Goal: Navigation & Orientation: Find specific page/section

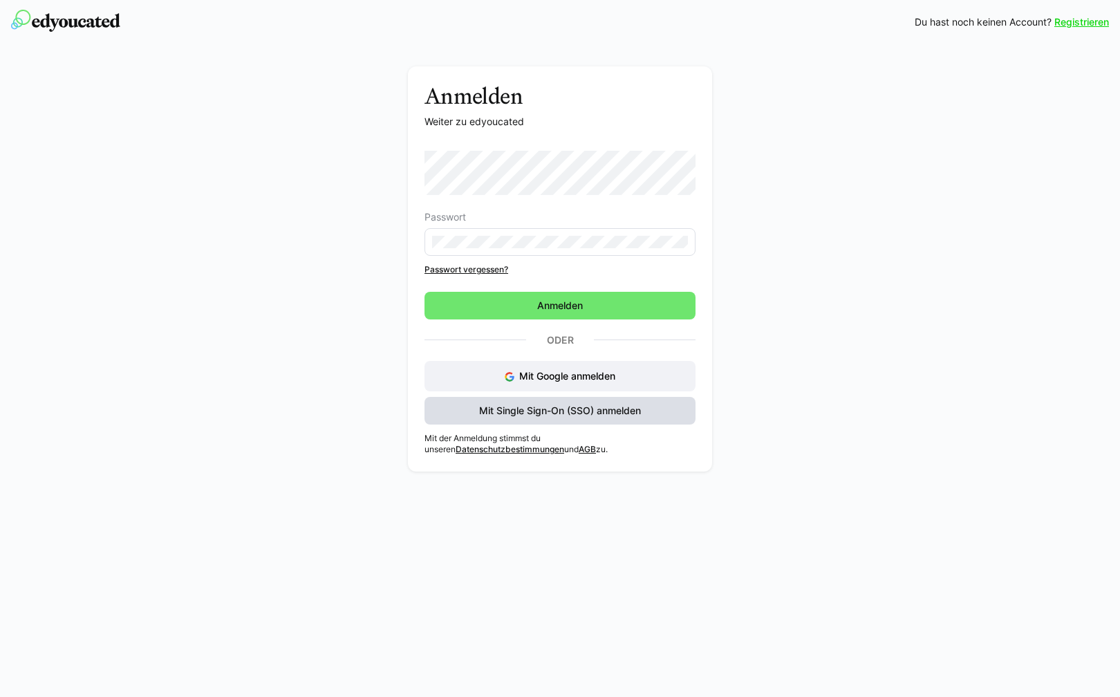
click at [633, 413] on span "Mit Single Sign-On (SSO) anmelden" at bounding box center [560, 411] width 166 height 14
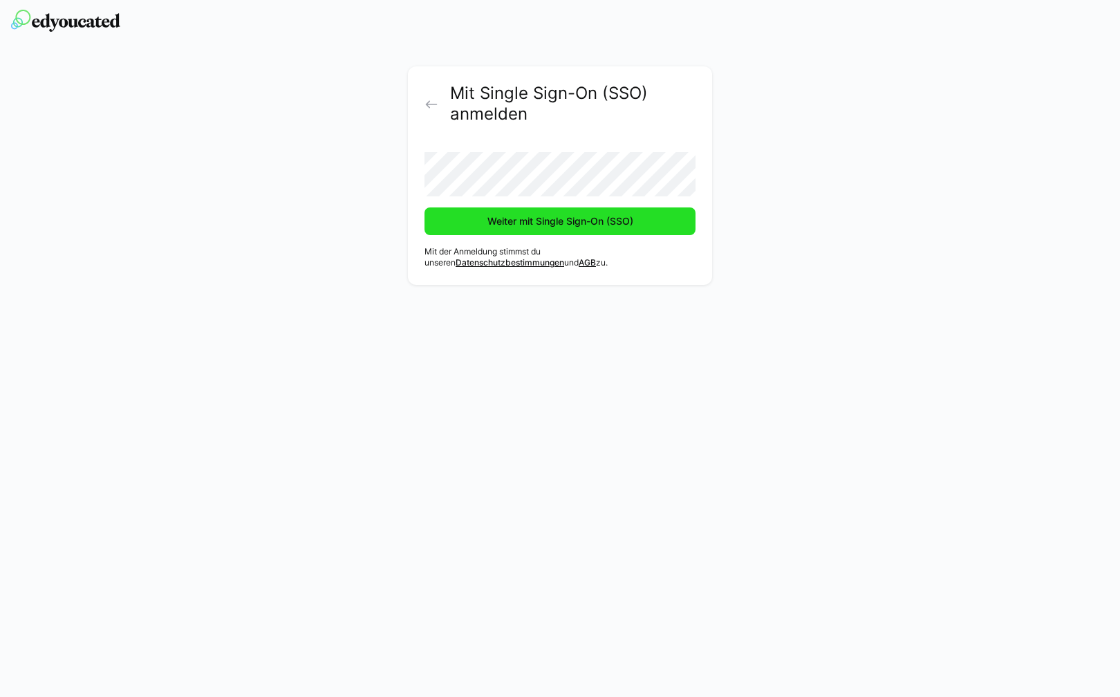
click at [594, 226] on span "Weiter mit Single Sign-On (SSO)" at bounding box center [560, 221] width 150 height 14
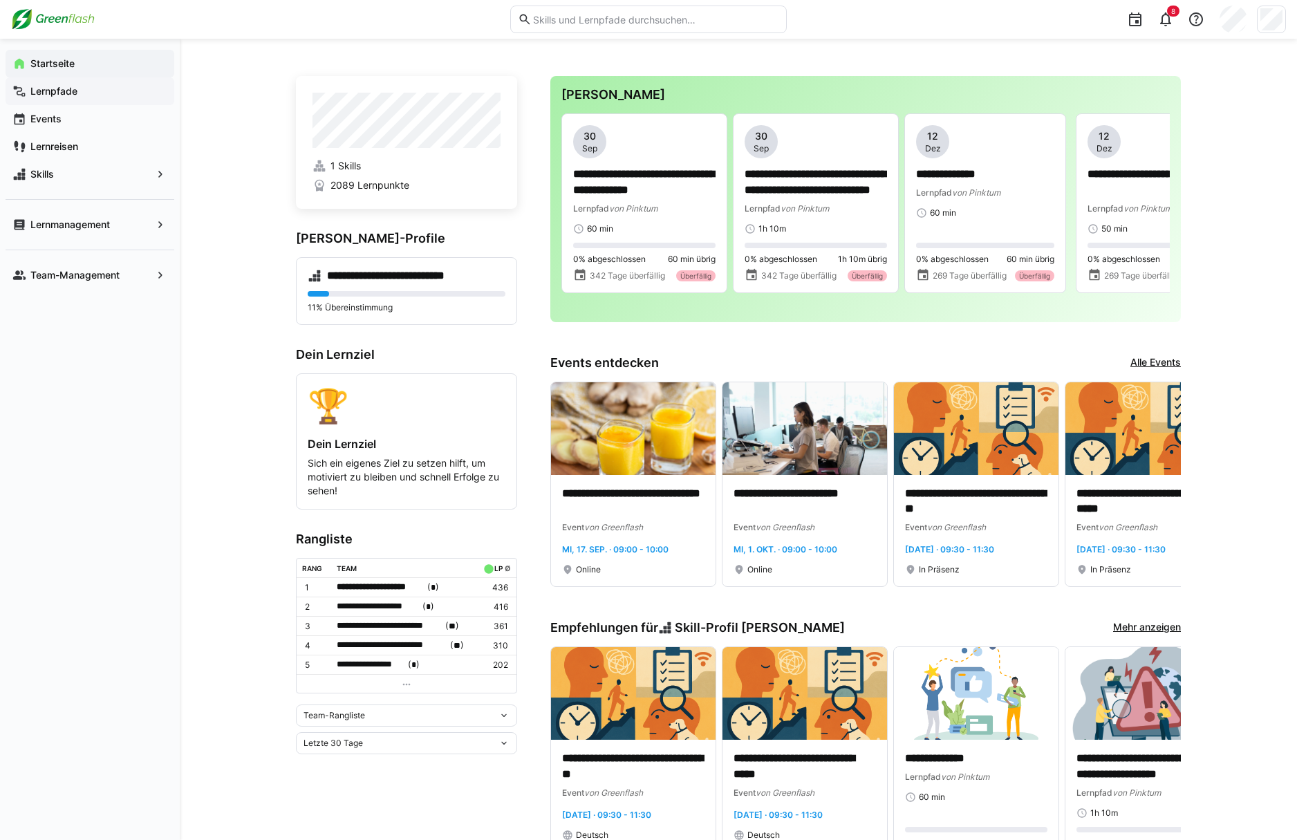
click at [83, 93] on span "Lernpfade" at bounding box center [97, 91] width 139 height 14
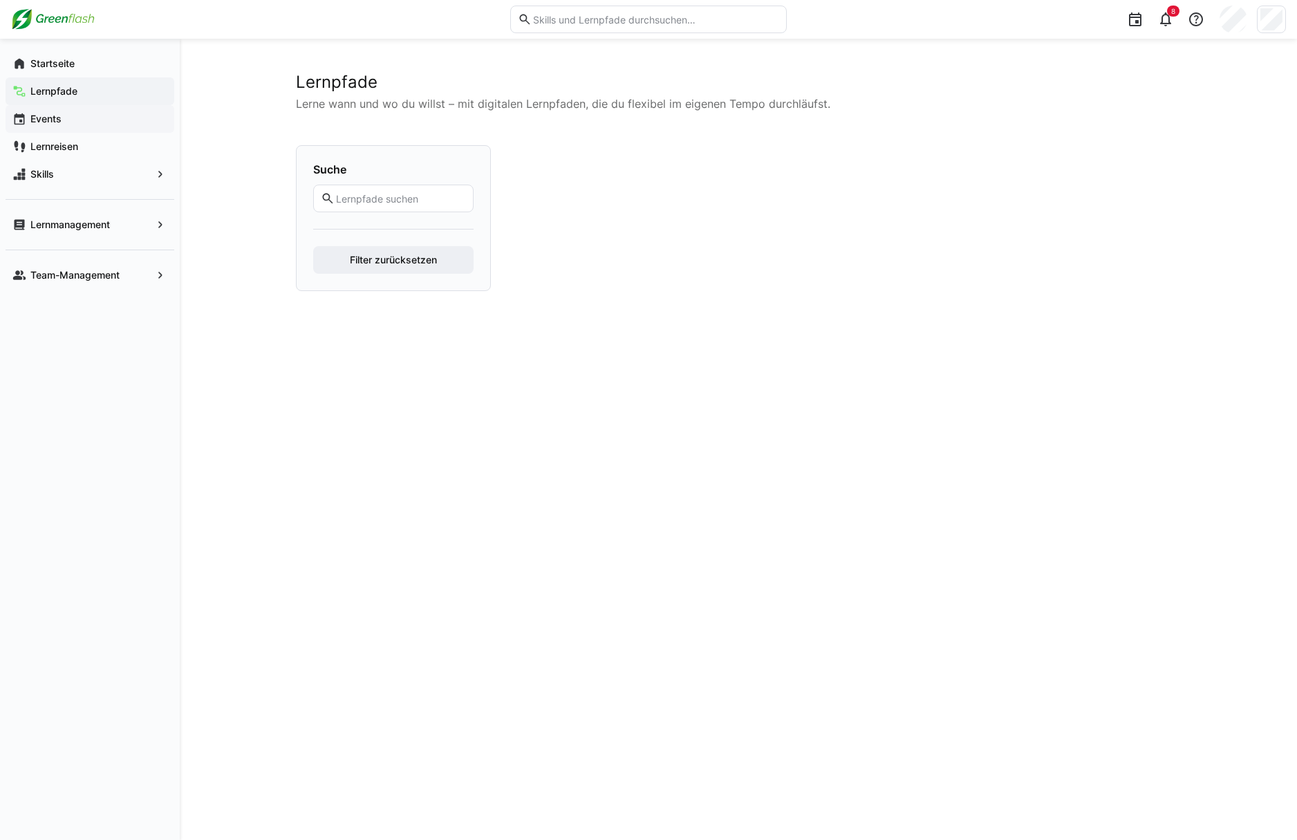
click at [0, 0] on app-navigation-label "Events" at bounding box center [0, 0] width 0 height 0
click at [0, 0] on app-navigation-label "Lernpfade" at bounding box center [0, 0] width 0 height 0
click at [64, 114] on span "Events" at bounding box center [97, 119] width 139 height 14
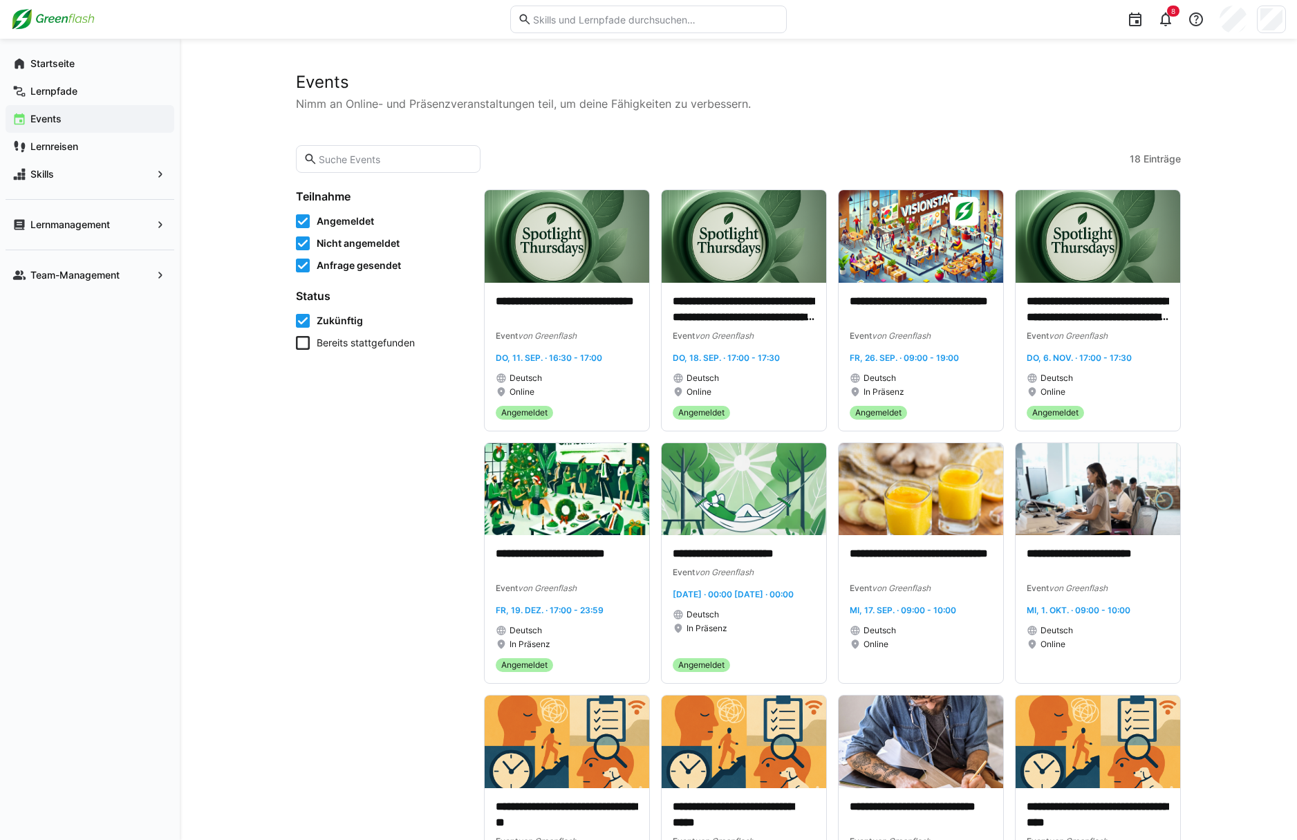
click at [213, 458] on div "**********" at bounding box center [738, 724] width 1117 height 1370
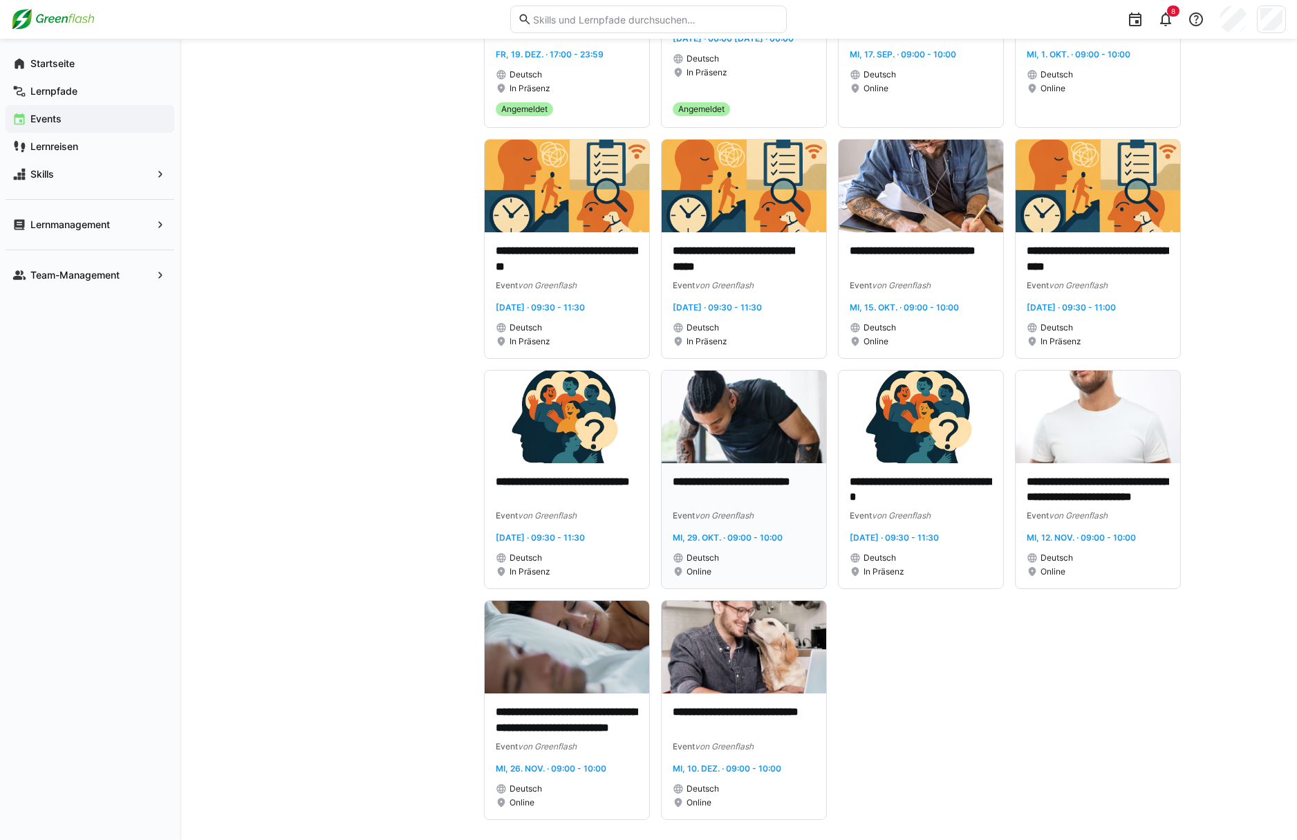
scroll to position [569, 0]
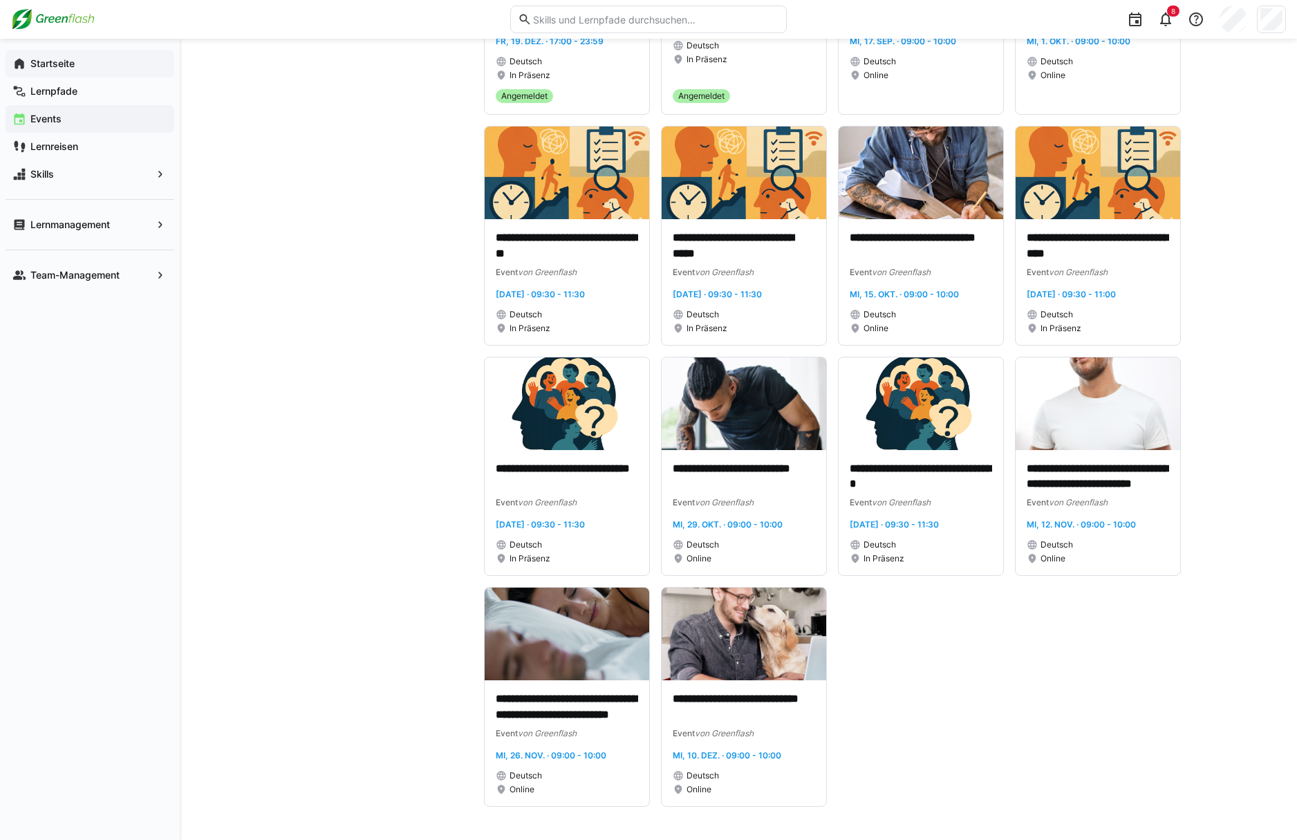
click at [117, 60] on span "Startseite" at bounding box center [97, 64] width 139 height 14
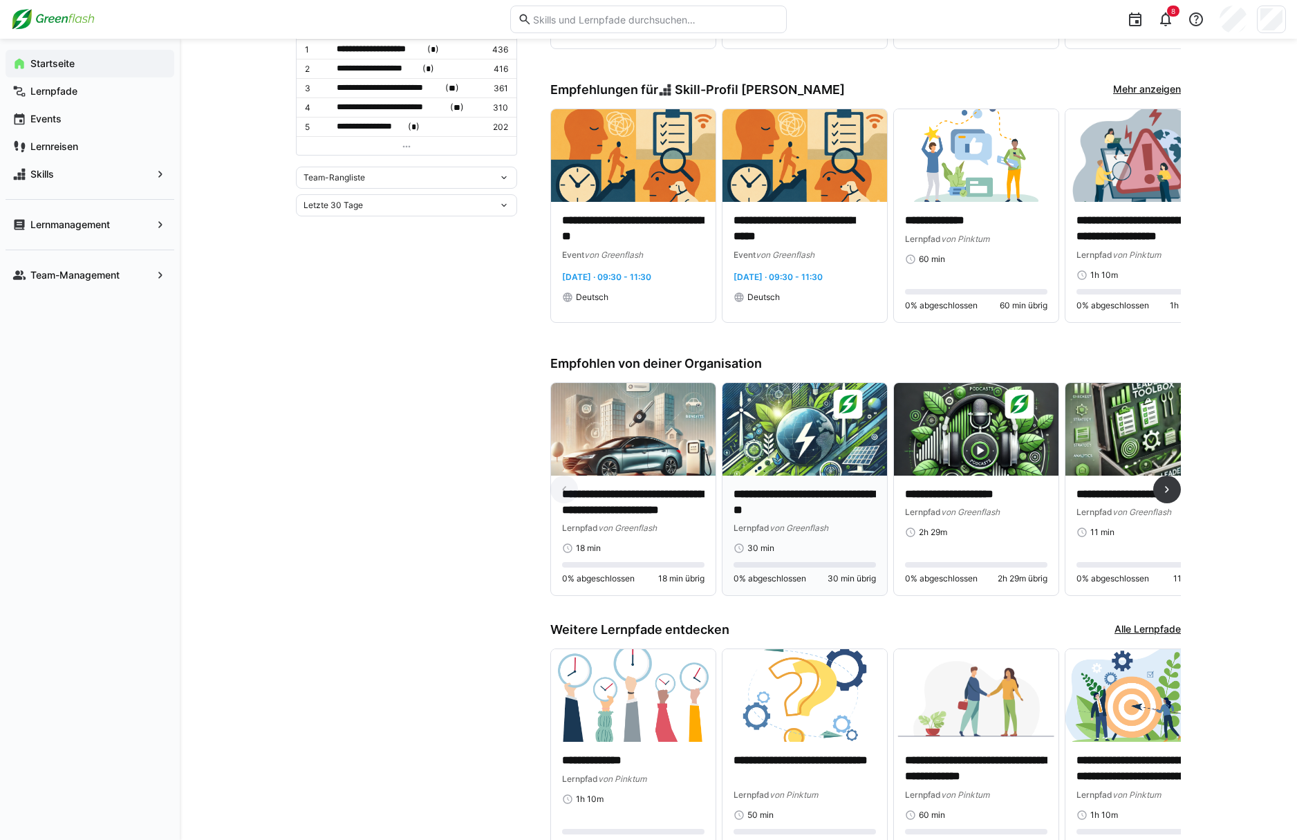
scroll to position [619, 0]
